Goal: Task Accomplishment & Management: Use online tool/utility

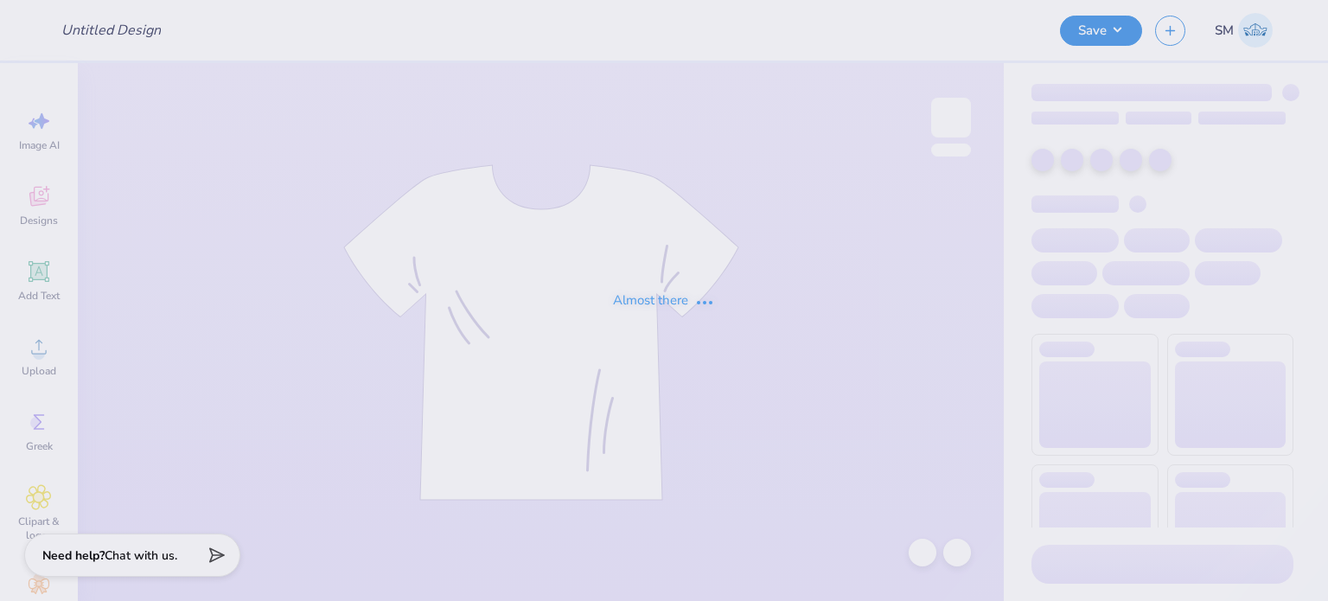
type input "HAT"
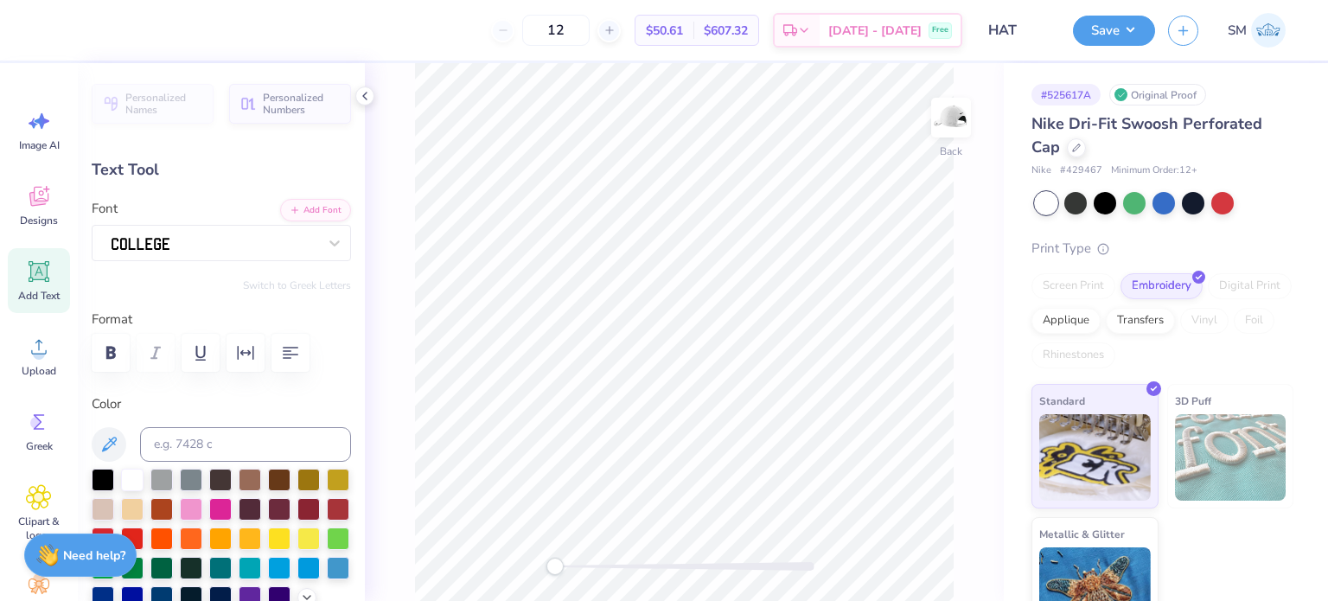
scroll to position [14, 3]
type textarea "A.O.E GAMEDAY"
click at [1118, 40] on button "Save" at bounding box center [1114, 28] width 82 height 30
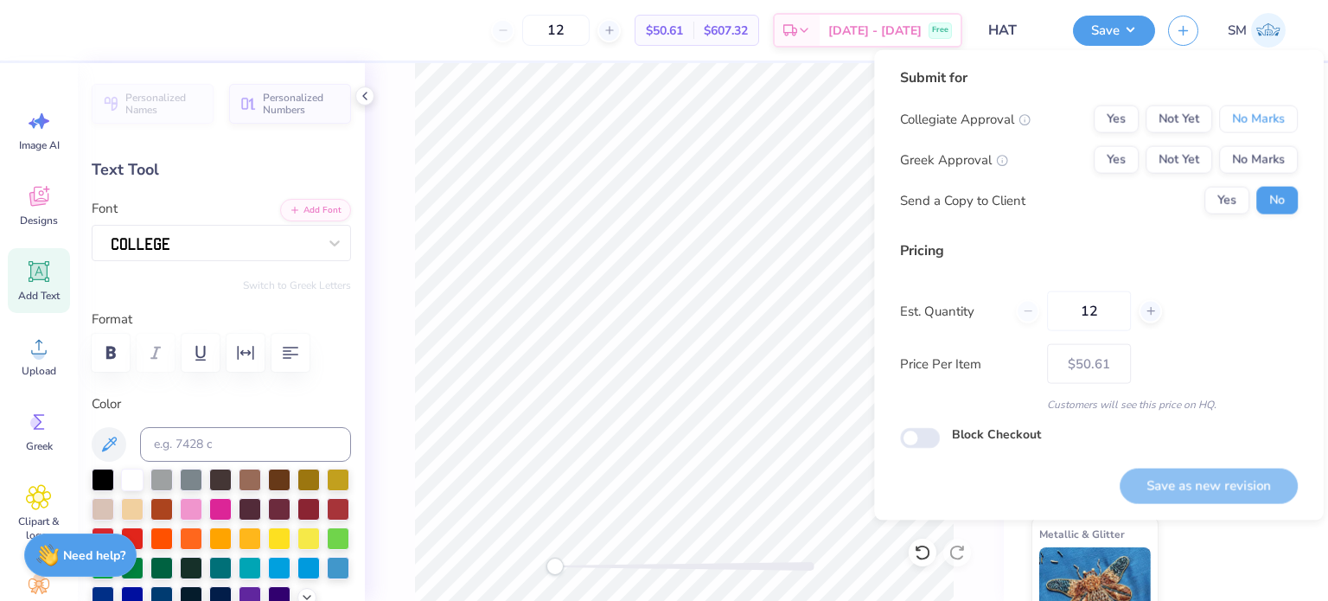
drag, startPoint x: 1256, startPoint y: 118, endPoint x: 1198, endPoint y: 141, distance: 62.1
click at [1256, 119] on button "No Marks" at bounding box center [1258, 119] width 79 height 28
click at [1124, 153] on button "Yes" at bounding box center [1116, 160] width 45 height 28
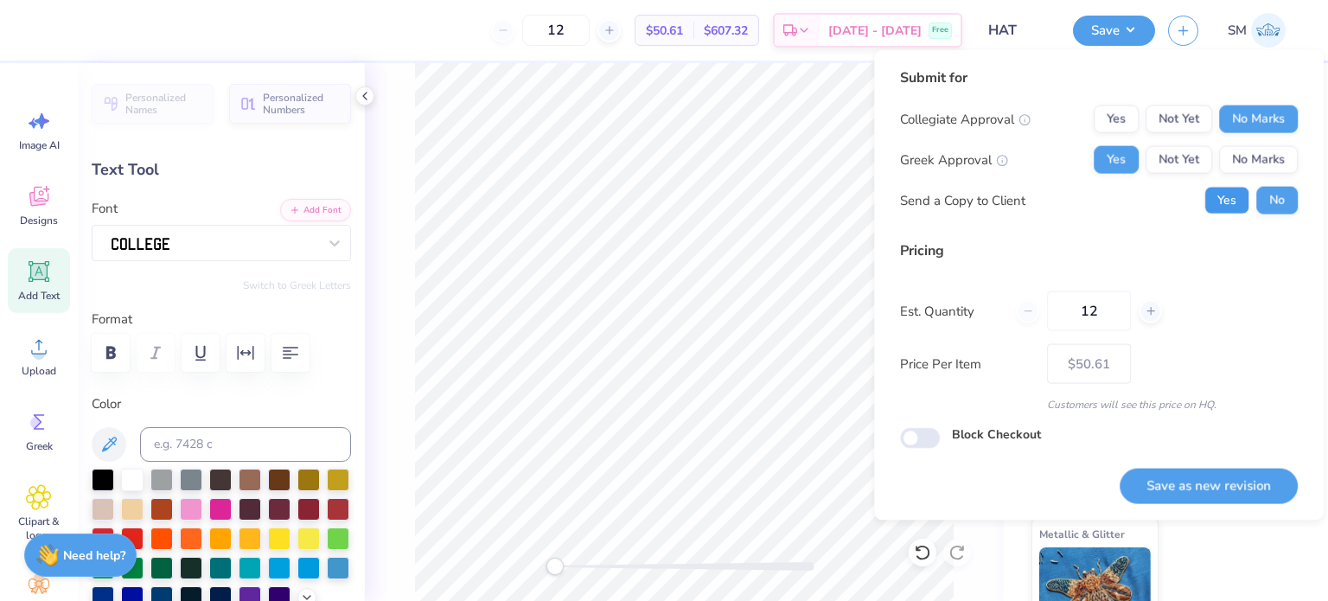
drag, startPoint x: 1236, startPoint y: 200, endPoint x: 1235, endPoint y: 262, distance: 62.3
click at [1236, 200] on button "Yes" at bounding box center [1227, 201] width 45 height 28
click at [1245, 484] on button "Save as new revision" at bounding box center [1209, 485] width 178 height 35
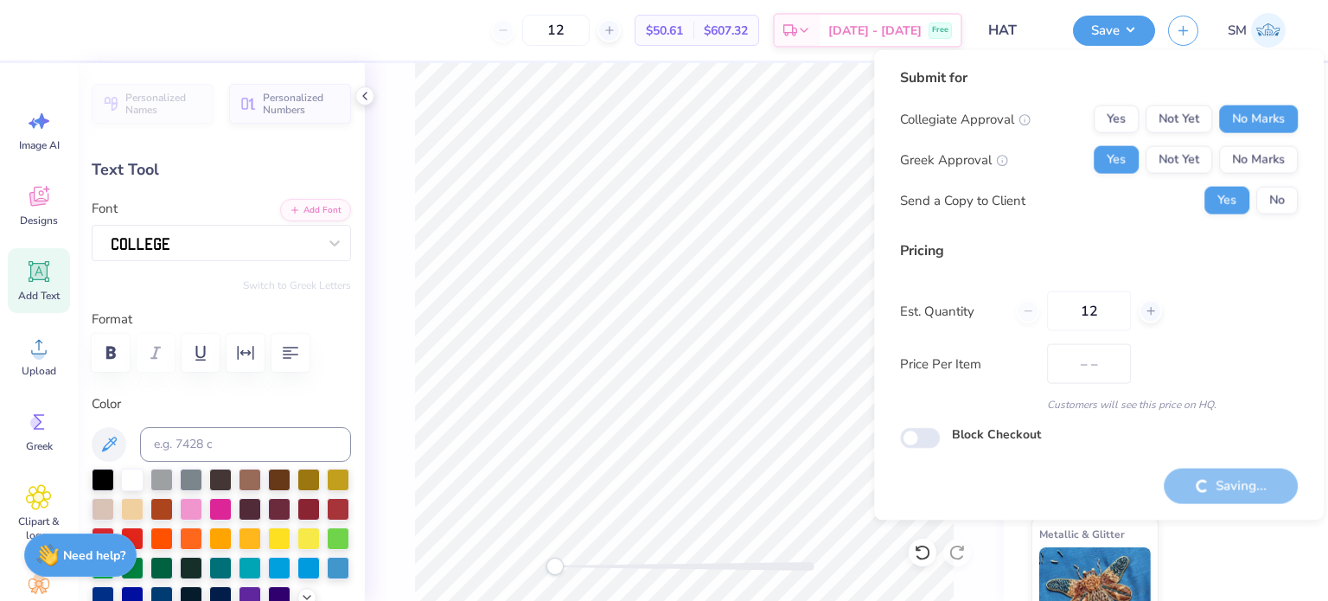
type input "$50.61"
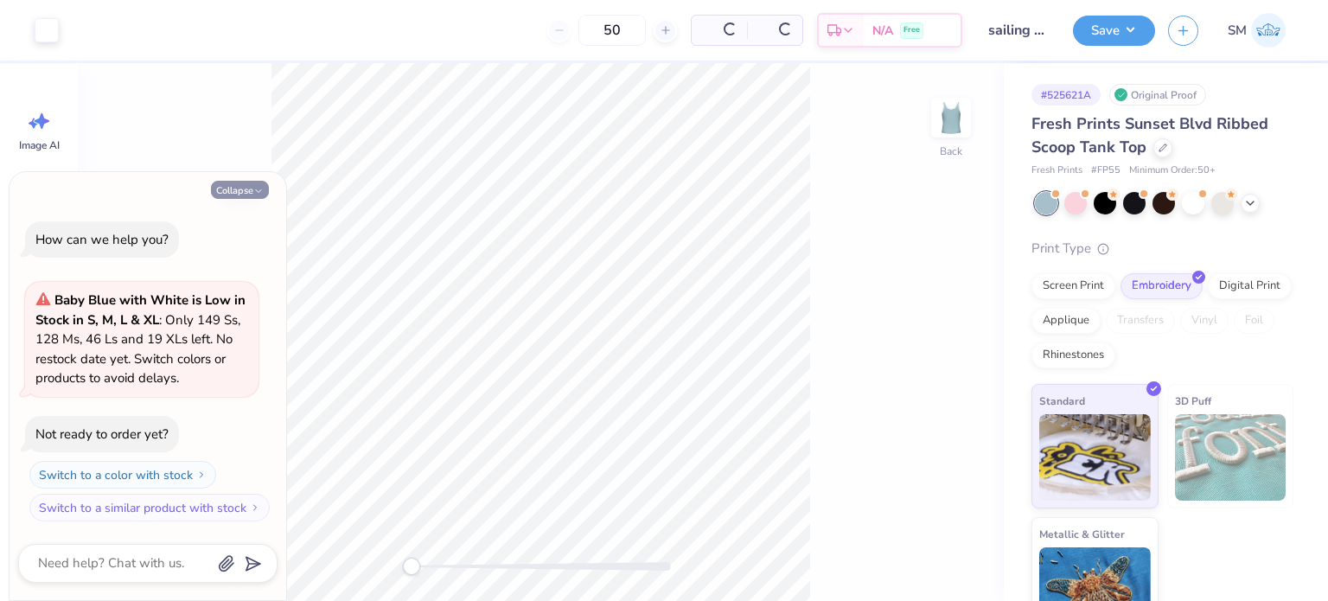
drag, startPoint x: 232, startPoint y: 187, endPoint x: 231, endPoint y: 195, distance: 8.7
click at [232, 189] on button "Collapse" at bounding box center [240, 190] width 58 height 18
type textarea "x"
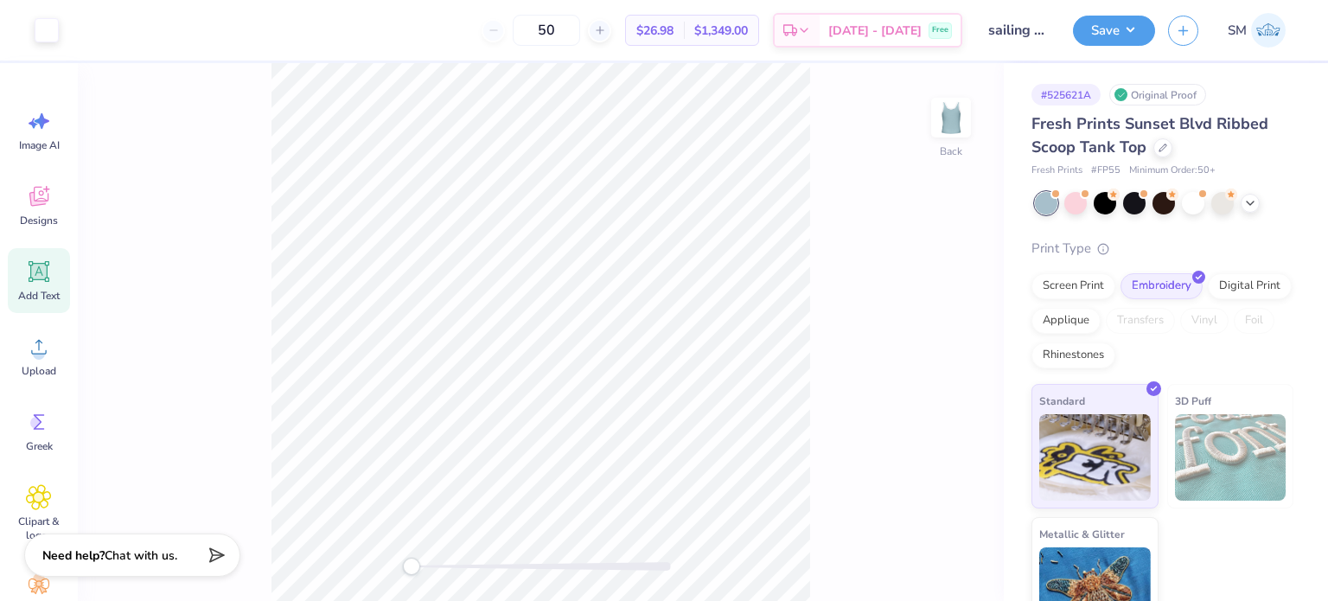
click at [32, 275] on icon at bounding box center [39, 272] width 16 height 16
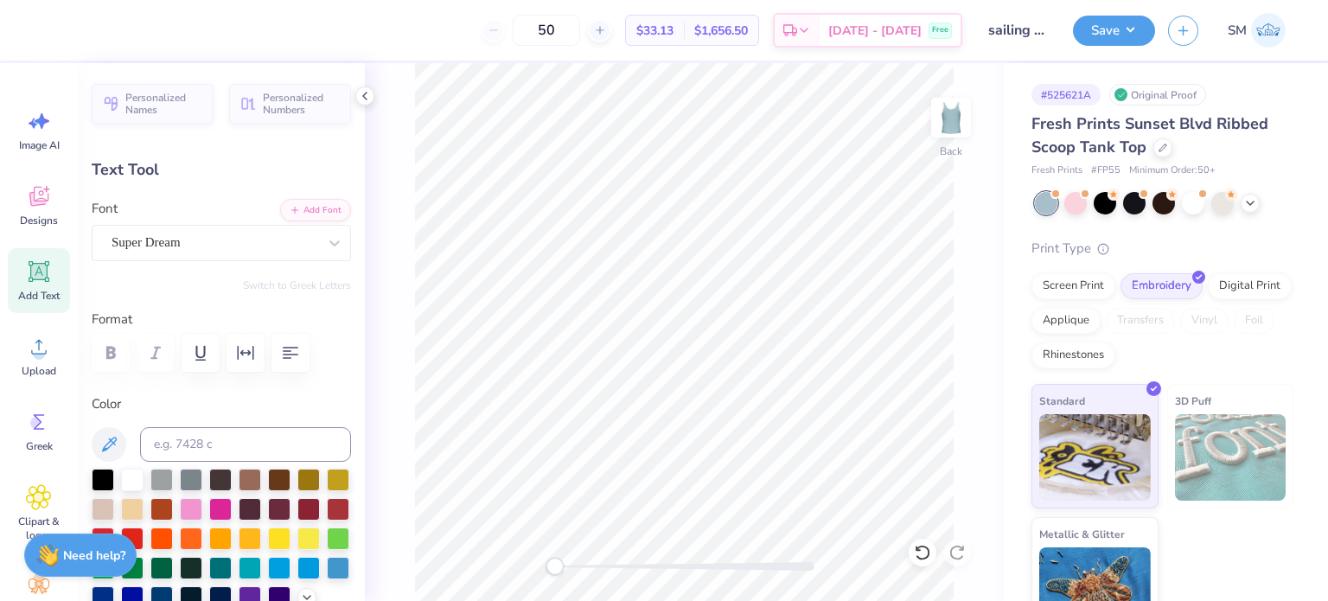
scroll to position [14, 2]
paste textarea "®"
type textarea "®"
click at [182, 248] on div "Super Dream" at bounding box center [214, 242] width 209 height 27
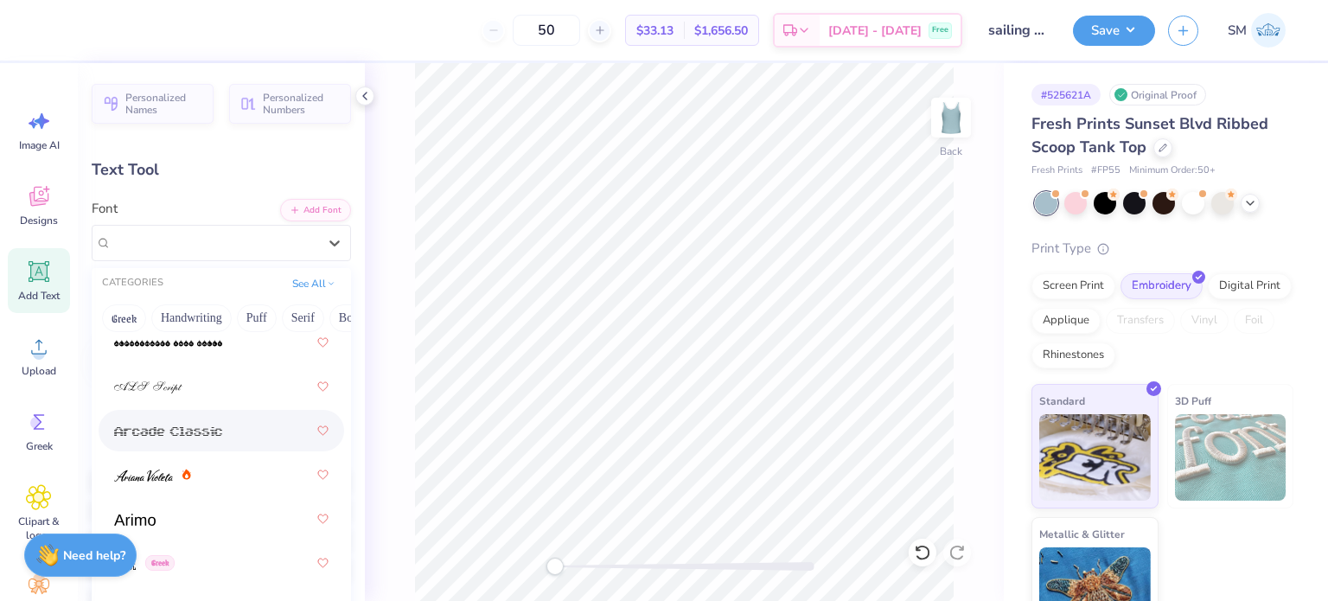
scroll to position [676, 0]
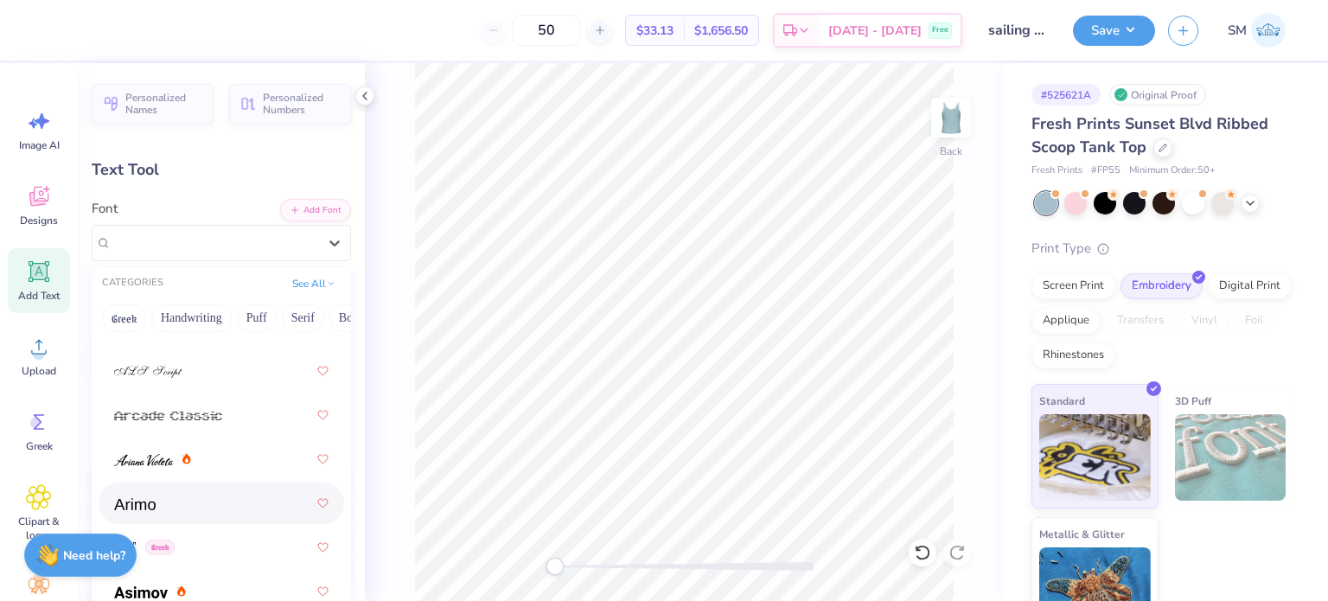
click at [178, 502] on div at bounding box center [221, 503] width 214 height 31
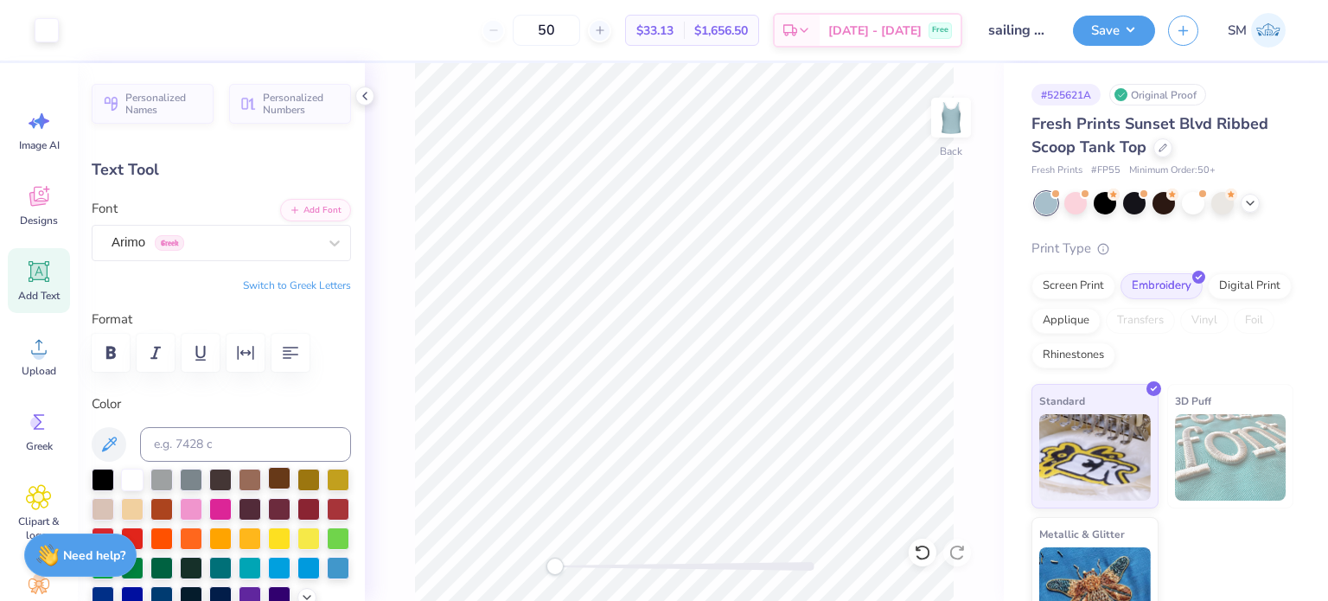
type input "1.10"
type input "0.44"
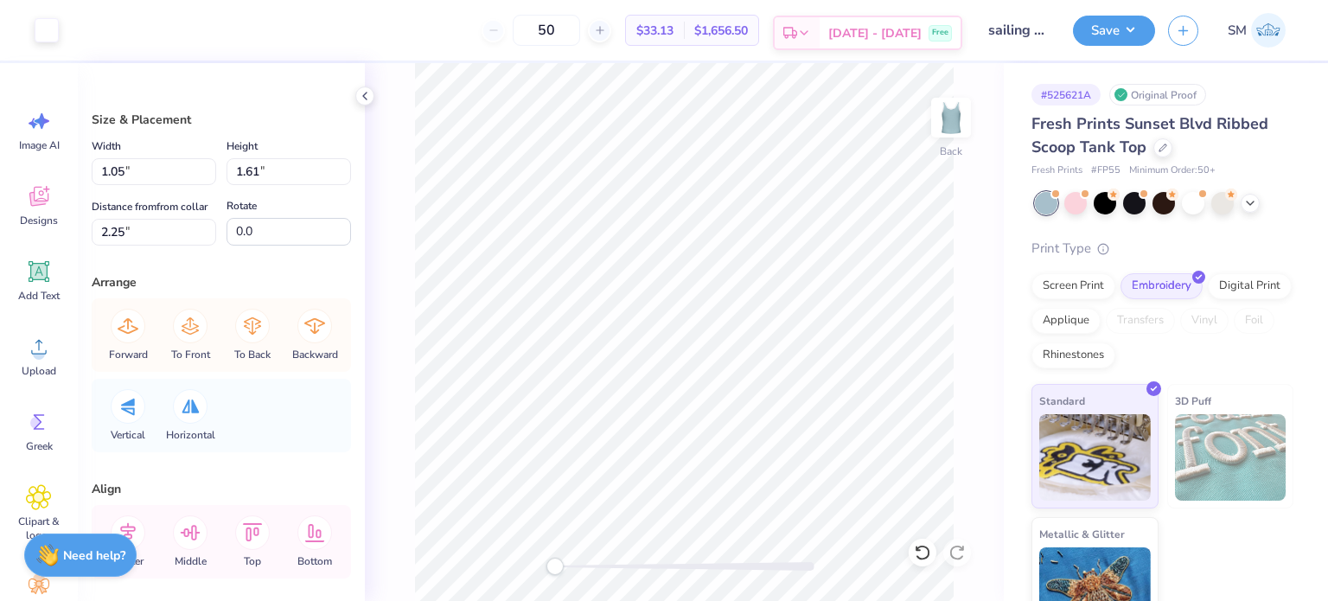
type input "0.43"
type input "0.45"
type input "4.64"
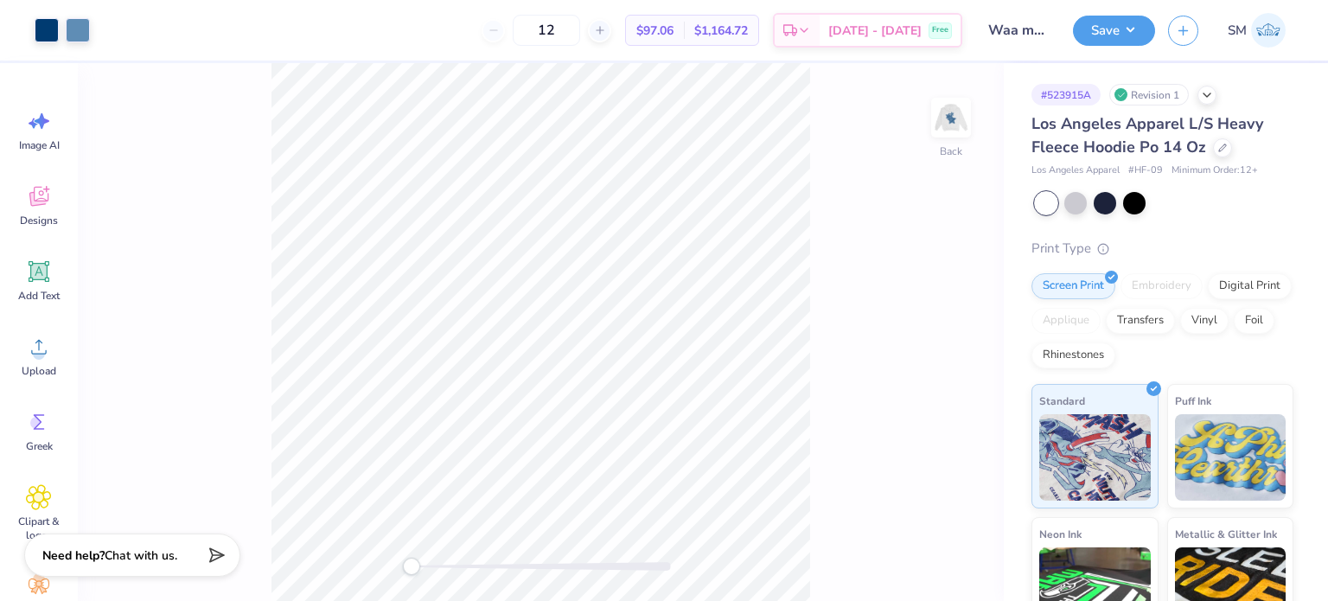
click at [321, 546] on div "Back" at bounding box center [541, 332] width 926 height 538
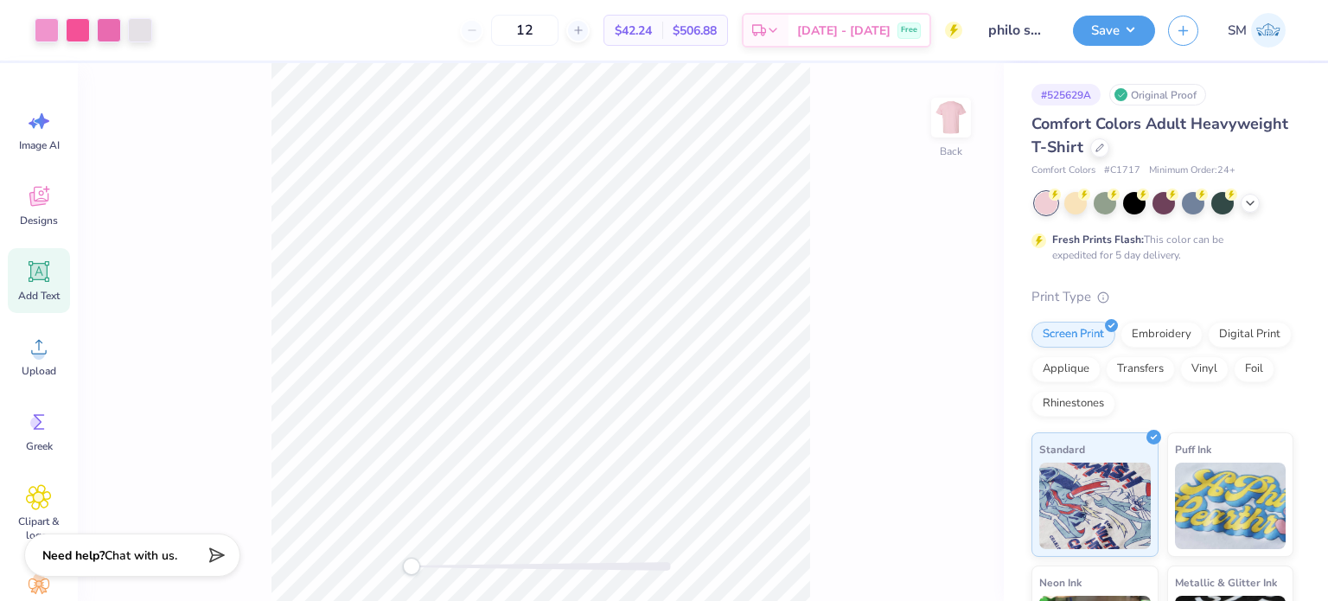
click at [12, 267] on div "Add Text" at bounding box center [39, 280] width 62 height 65
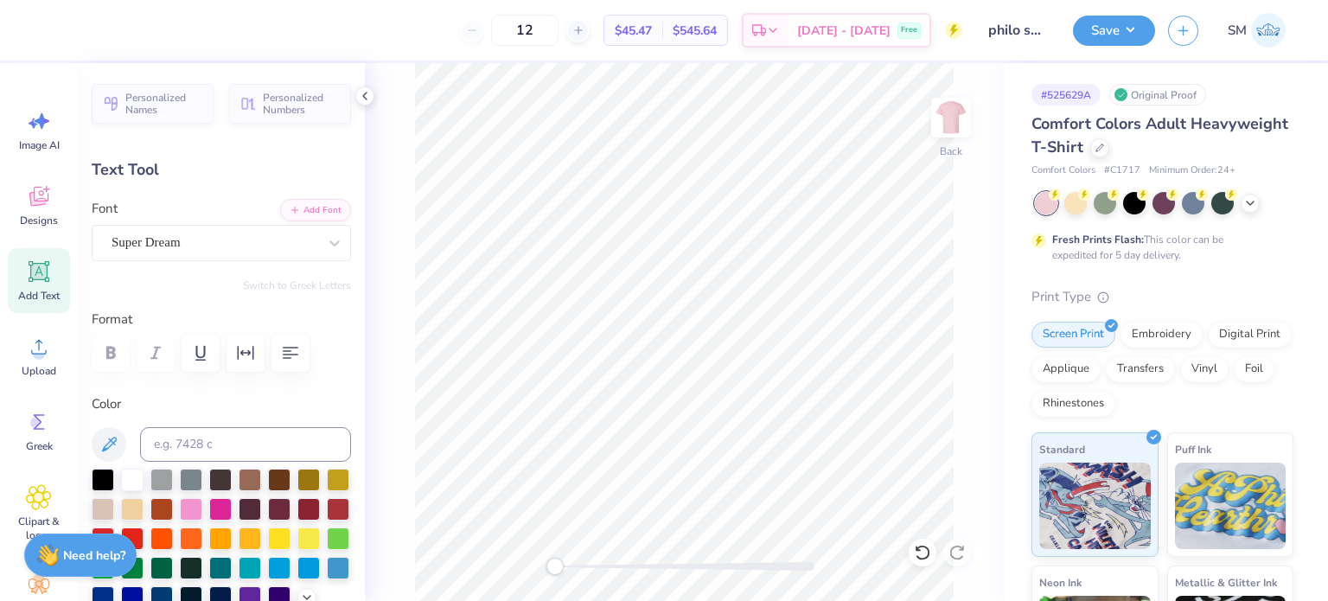
scroll to position [14, 2]
type textarea "®"
click at [198, 243] on div "Super Dream" at bounding box center [214, 242] width 209 height 27
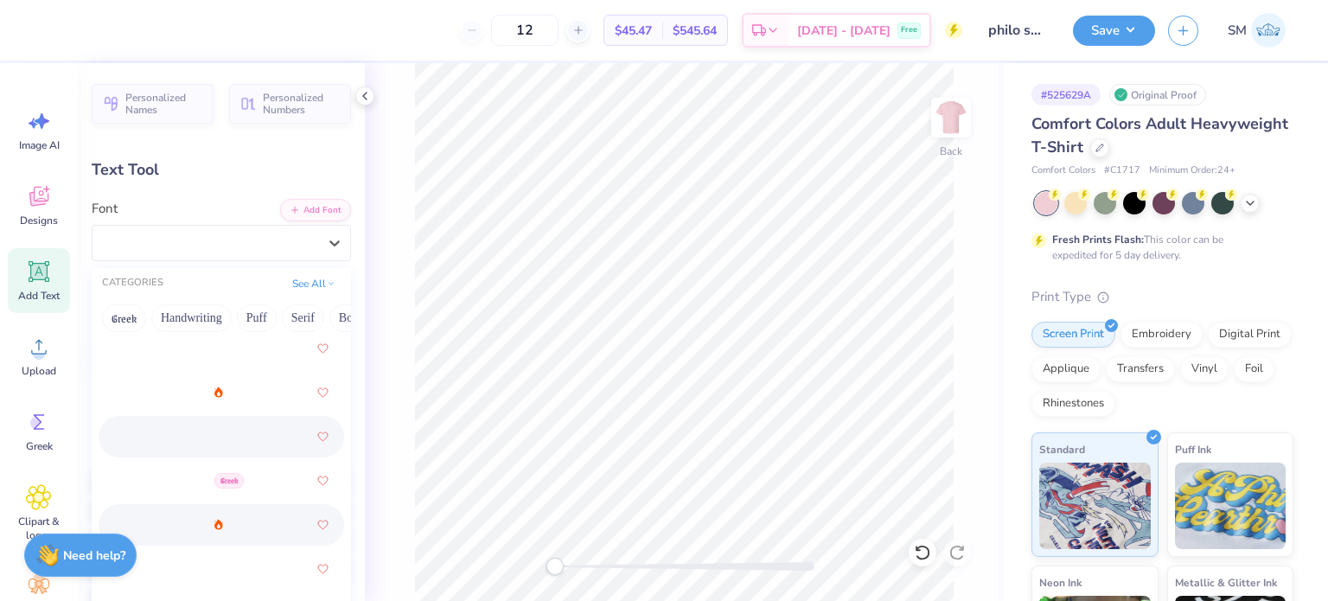
scroll to position [744, 0]
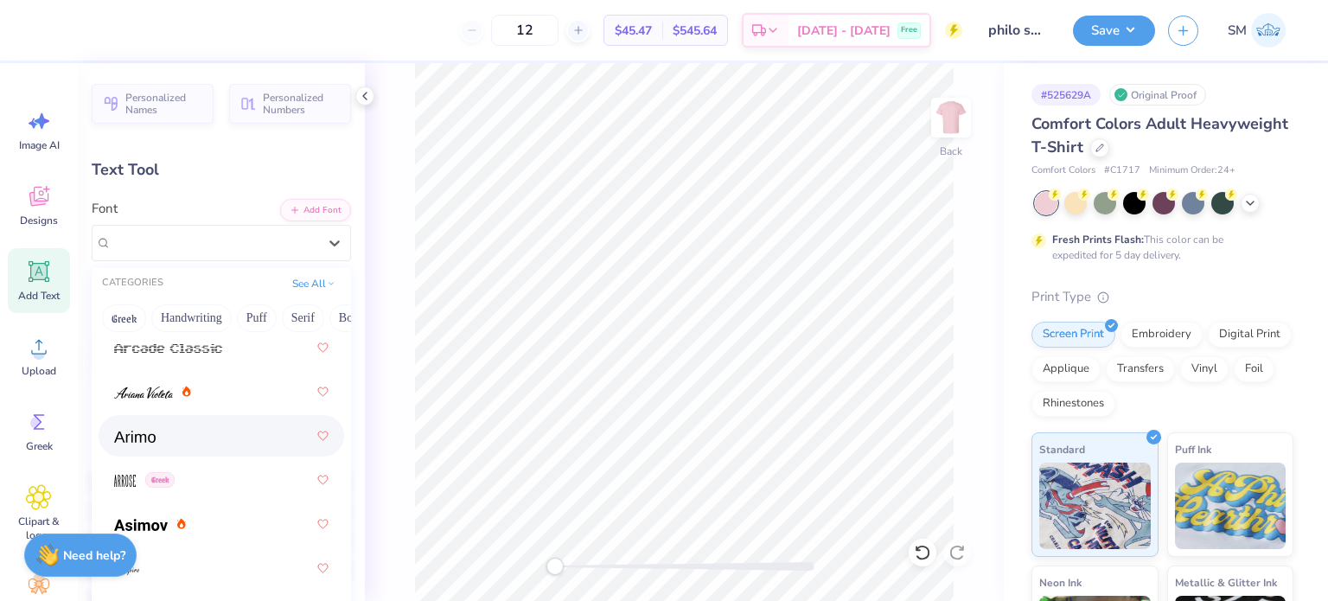
click at [188, 440] on div at bounding box center [221, 435] width 214 height 31
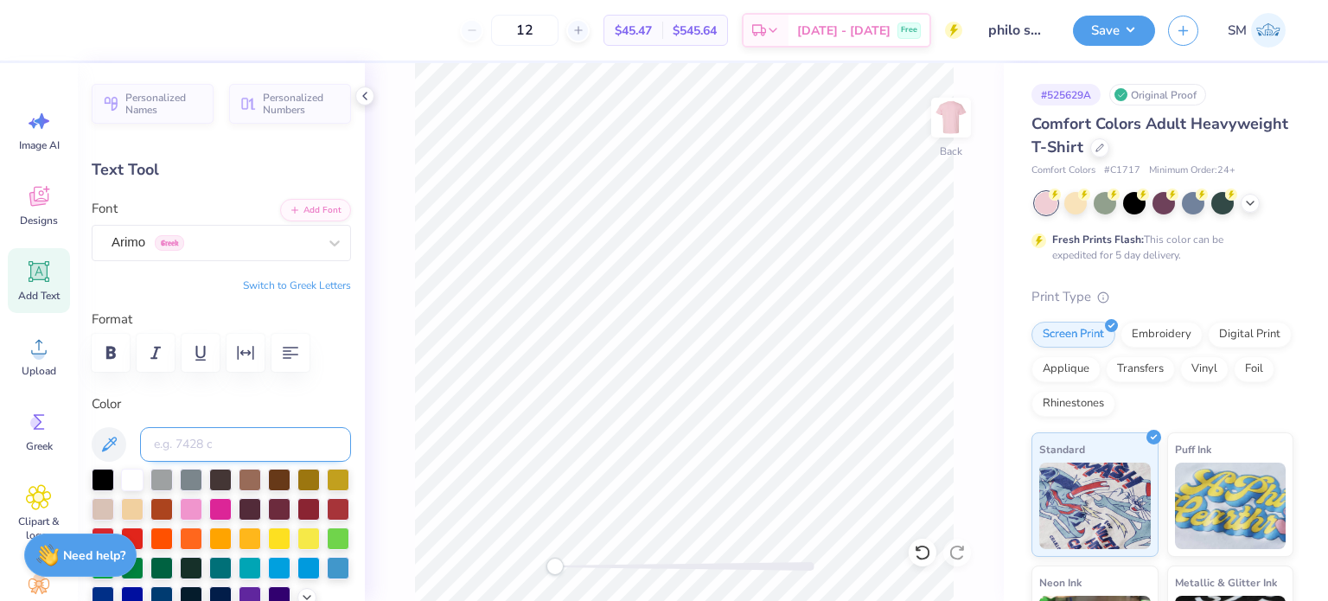
click at [195, 446] on input at bounding box center [245, 444] width 211 height 35
type input "218 c"
type input "1.63"
type input "14.54"
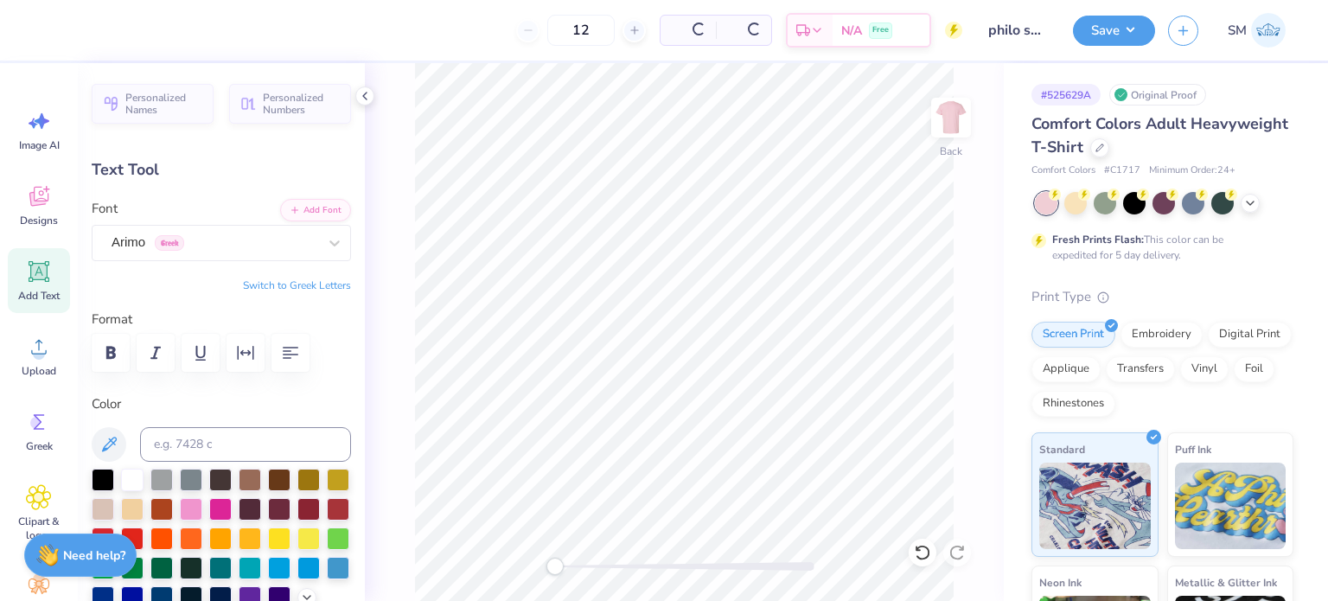
type input "0.53"
drag, startPoint x: 560, startPoint y: 565, endPoint x: 571, endPoint y: 571, distance: 12.0
click at [571, 571] on div "Accessibility label" at bounding box center [570, 566] width 17 height 17
type input "2.74"
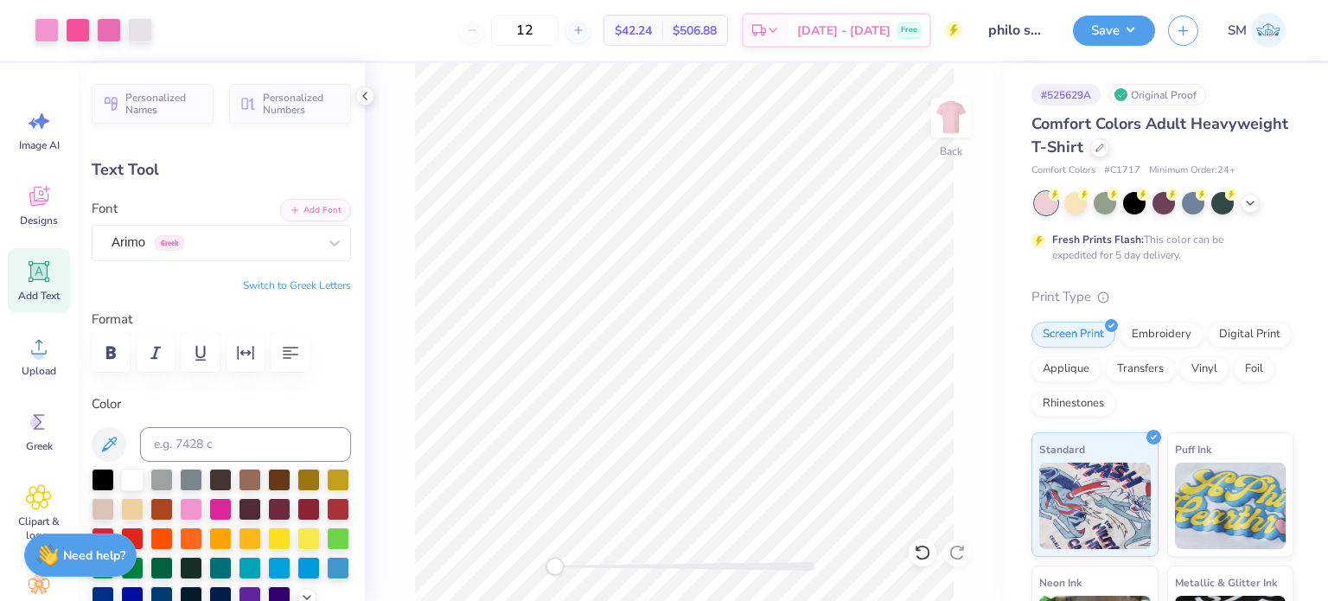
click at [525, 572] on div "Back" at bounding box center [684, 332] width 639 height 538
click at [1107, 31] on button "Save" at bounding box center [1114, 28] width 82 height 30
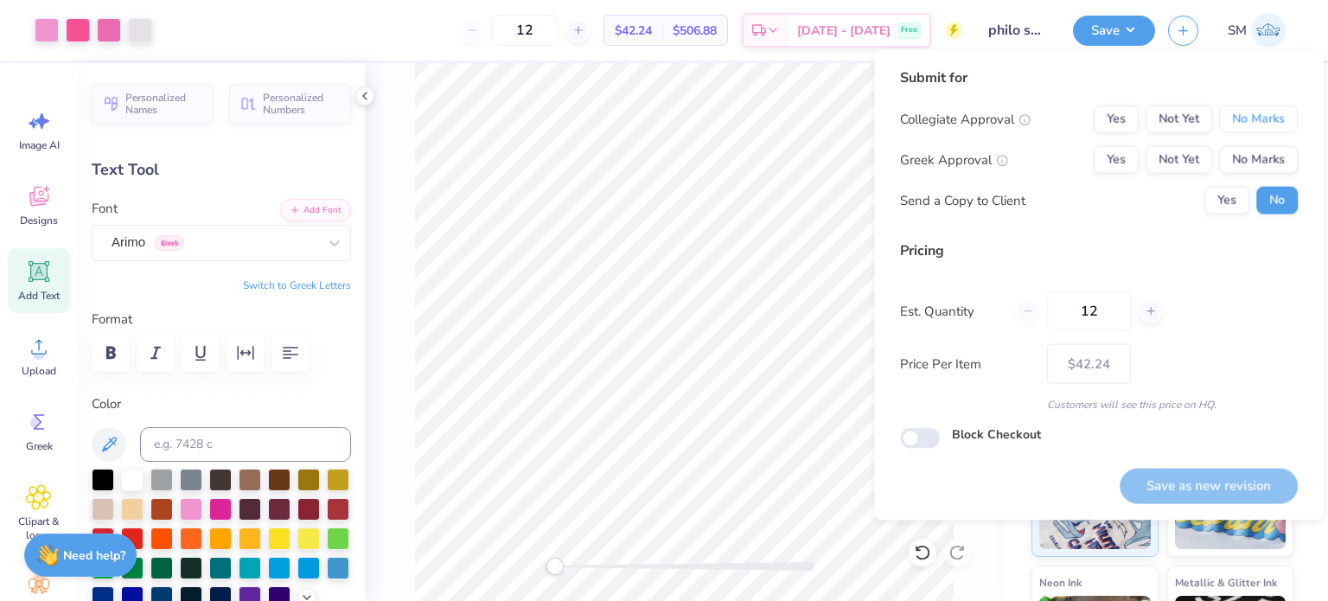
drag, startPoint x: 1263, startPoint y: 115, endPoint x: 1180, endPoint y: 141, distance: 87.0
click at [1258, 118] on button "No Marks" at bounding box center [1258, 119] width 79 height 28
click at [1121, 161] on button "Yes" at bounding box center [1116, 160] width 45 height 28
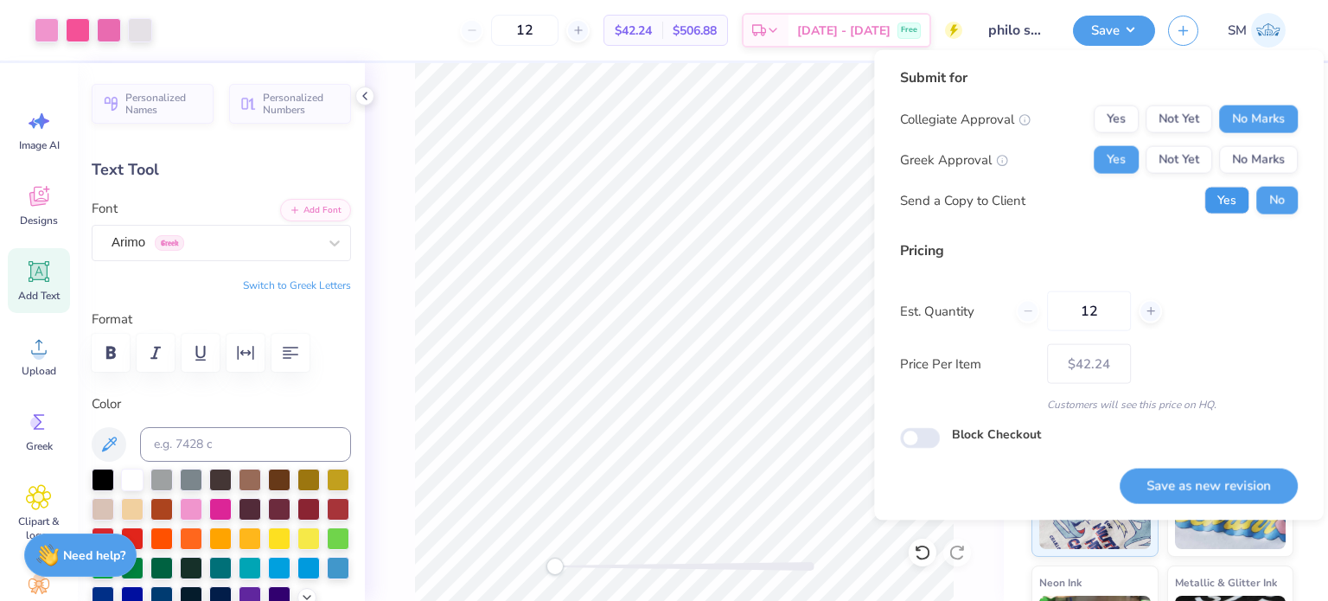
drag, startPoint x: 1230, startPoint y: 206, endPoint x: 1228, endPoint y: 290, distance: 83.9
click at [1229, 206] on button "Yes" at bounding box center [1227, 201] width 45 height 28
click at [1211, 482] on button "Save as new revision" at bounding box center [1209, 485] width 178 height 35
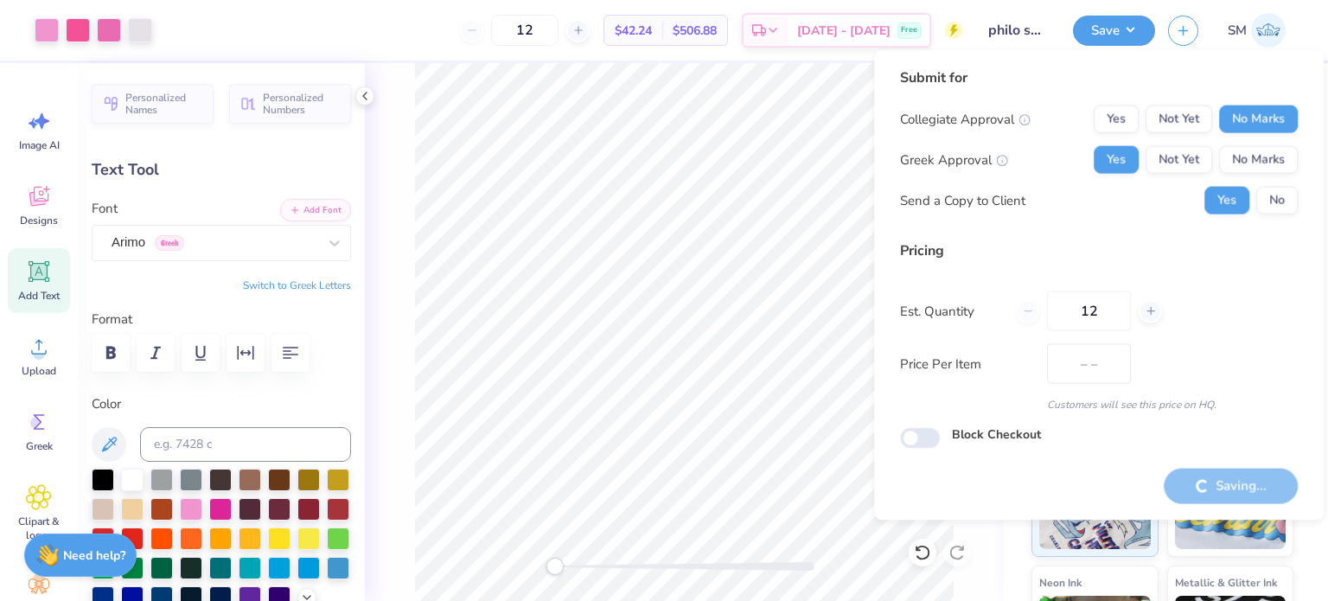
type input "$42.24"
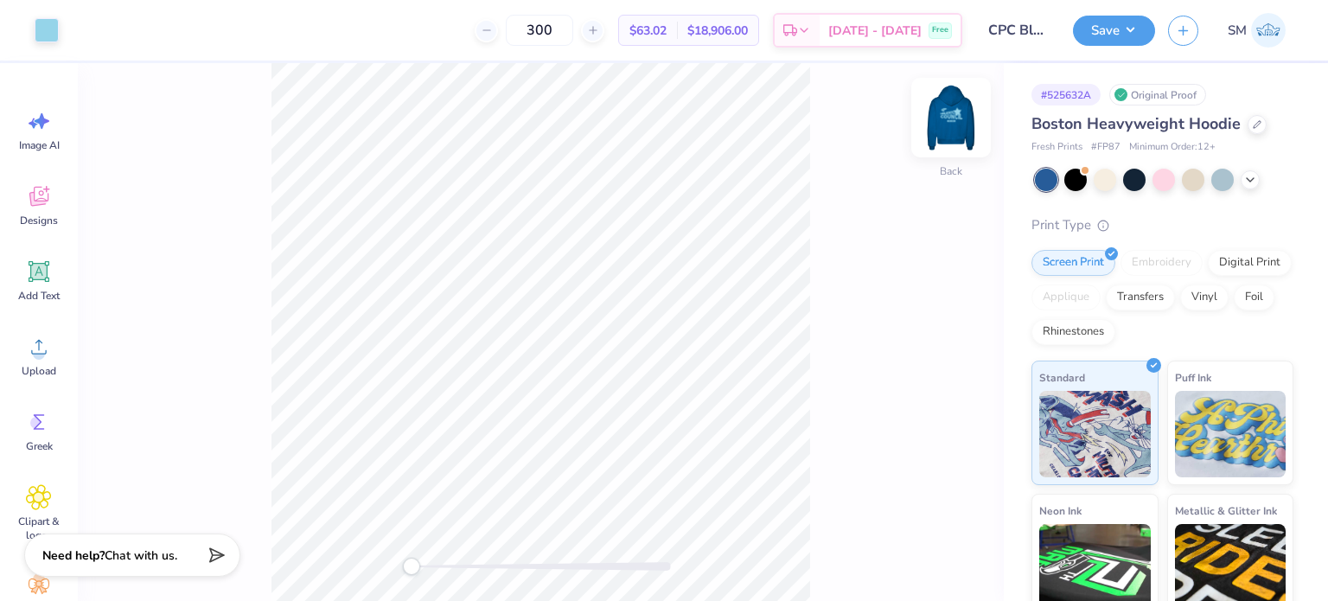
click at [944, 112] on img at bounding box center [951, 117] width 69 height 69
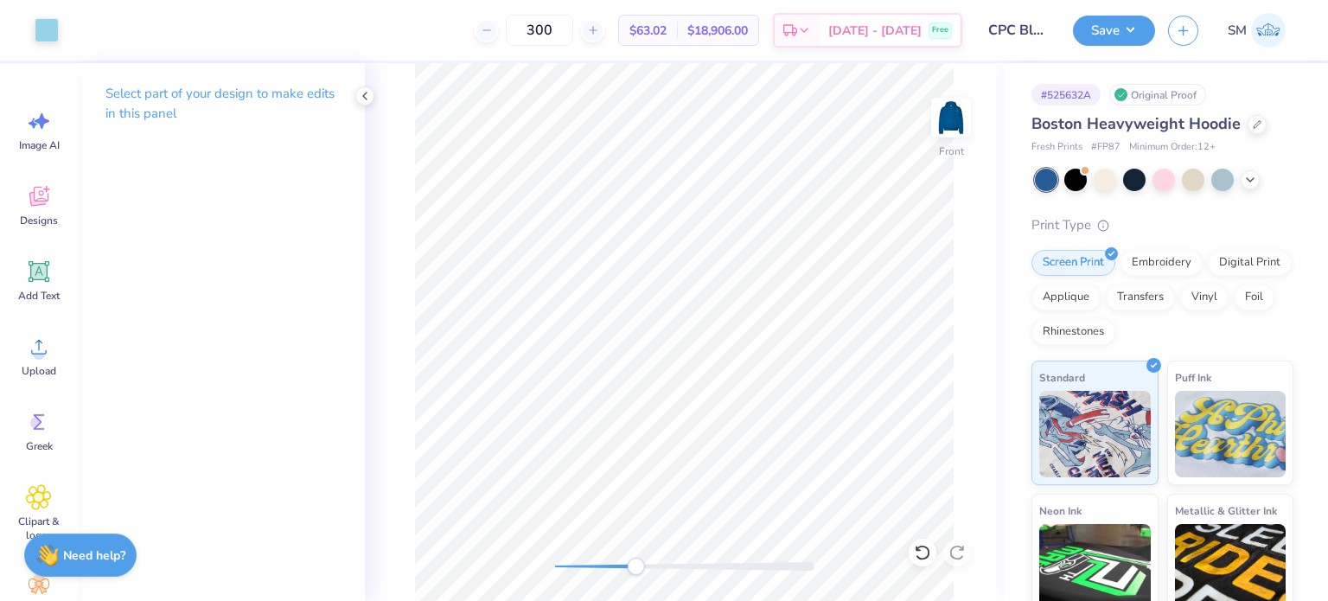
drag, startPoint x: 553, startPoint y: 573, endPoint x: 636, endPoint y: 569, distance: 84.0
click at [636, 569] on div "Accessibility label" at bounding box center [635, 566] width 17 height 17
click at [574, 584] on div "Front" at bounding box center [684, 332] width 639 height 538
